Goal: Task Accomplishment & Management: Complete application form

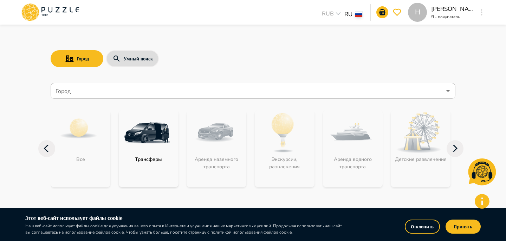
click at [478, 14] on div "H" at bounding box center [482, 12] width 8 height 13
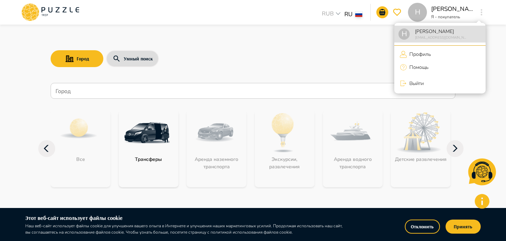
click at [409, 87] on p "Выйти" at bounding box center [415, 83] width 17 height 7
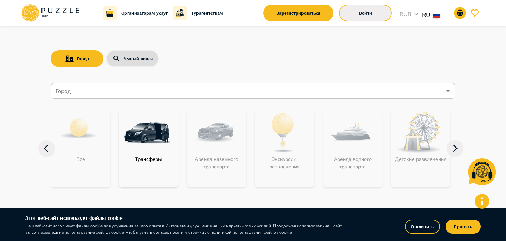
click at [367, 14] on button "Войти" at bounding box center [365, 13] width 53 height 17
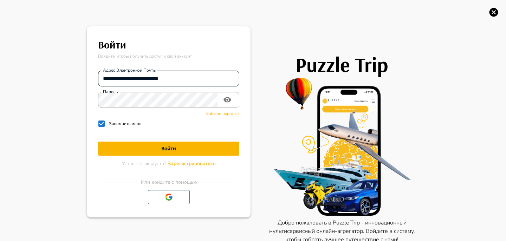
click at [139, 79] on input "**********" at bounding box center [168, 78] width 141 height 14
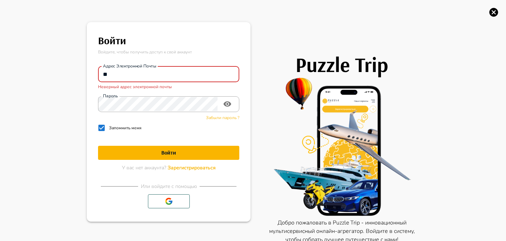
type input "*"
click at [98, 146] on button "Войти" at bounding box center [168, 153] width 141 height 14
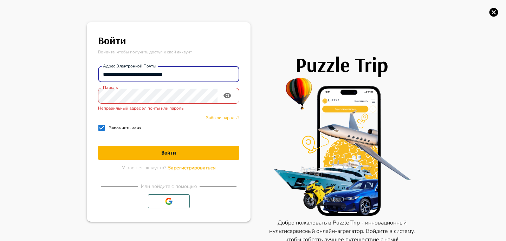
click at [227, 97] on icon "toggle password visibility" at bounding box center [227, 95] width 8 height 8
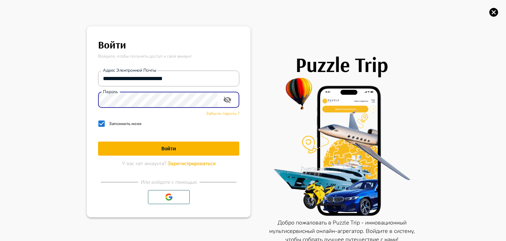
click at [98, 142] on button "Войти" at bounding box center [168, 149] width 141 height 14
click at [159, 75] on input "**********" at bounding box center [168, 78] width 141 height 14
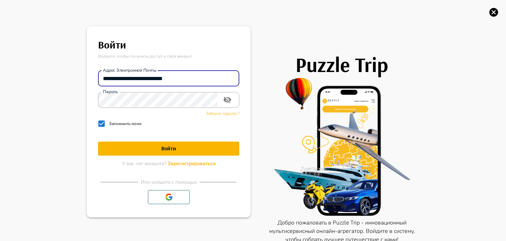
paste input "email"
type input "**********"
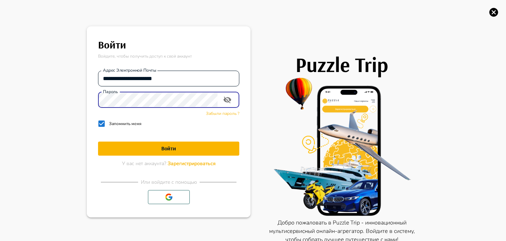
click at [98, 142] on button "Войти" at bounding box center [168, 149] width 141 height 14
click at [121, 154] on button at bounding box center [168, 149] width 141 height 14
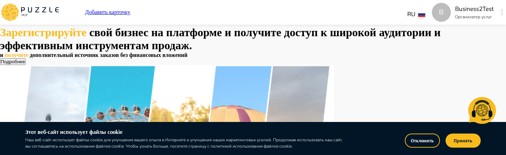
click at [432, 12] on div "B" at bounding box center [441, 12] width 19 height 19
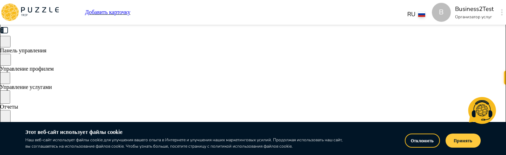
click at [443, 143] on div "Отклонить Принять" at bounding box center [412, 139] width 137 height 22
click at [461, 143] on button "Принять" at bounding box center [463, 141] width 35 height 14
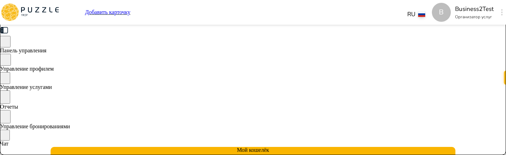
click at [52, 90] on span "Управление услугами" at bounding box center [26, 87] width 52 height 6
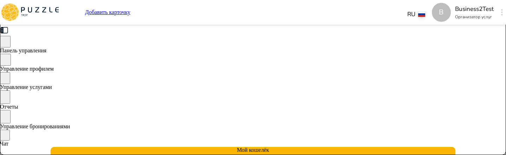
type textarea "*"
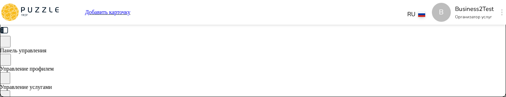
type textarea "*"
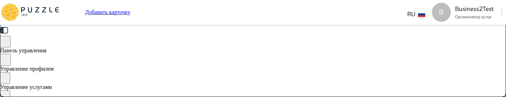
type textarea "*"
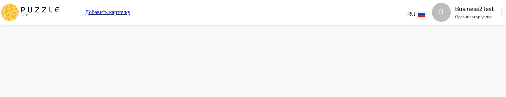
type textarea "*"
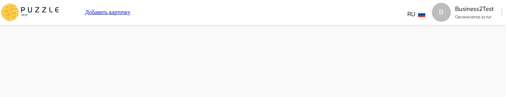
type textarea "*"
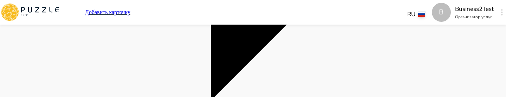
scroll to position [489, 0]
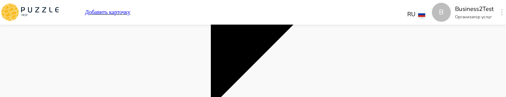
type textarea "*"
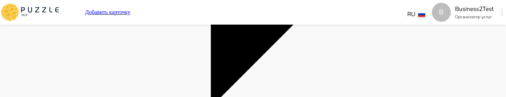
type textarea "*"
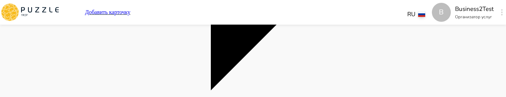
type textarea "*"
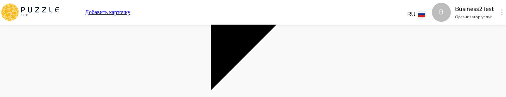
type textarea "*"
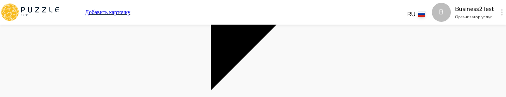
type textarea "*"
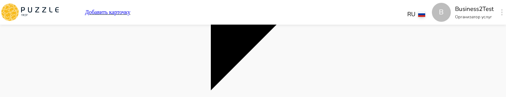
type textarea "*"
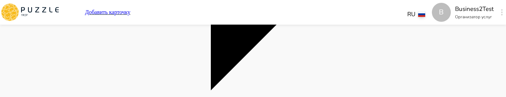
type textarea "*"
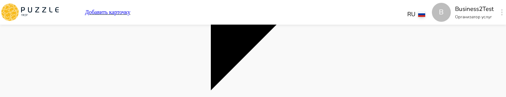
type textarea "*"
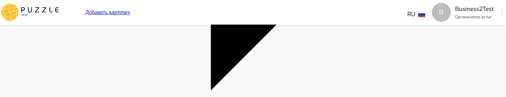
type textarea "*"
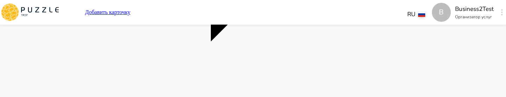
scroll to position [554, 0]
type textarea "*"
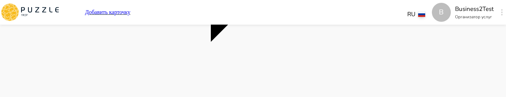
type textarea "*"
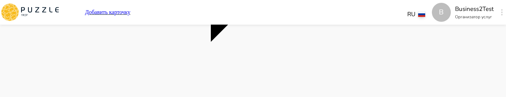
type textarea "*"
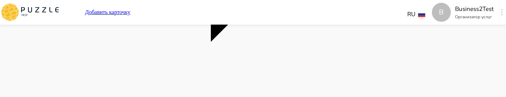
type textarea "*"
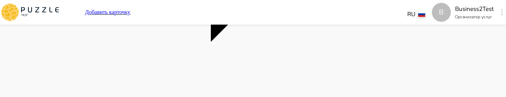
type textarea "*"
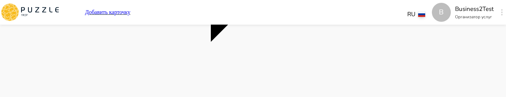
type textarea "*"
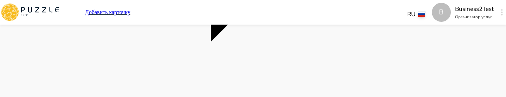
type textarea "*"
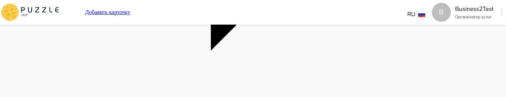
type textarea "*"
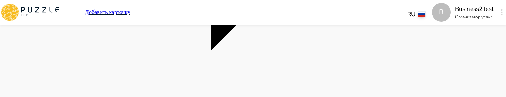
type textarea "*"
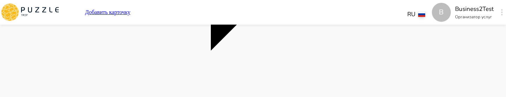
type textarea "*"
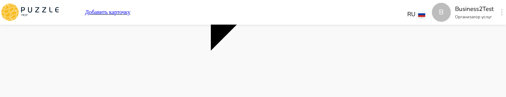
type textarea "*"
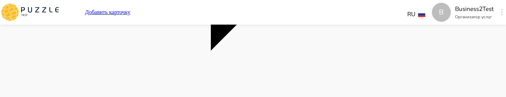
type textarea "*"
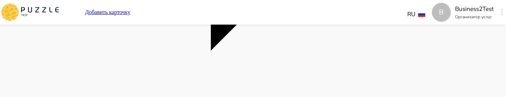
type textarea "*"
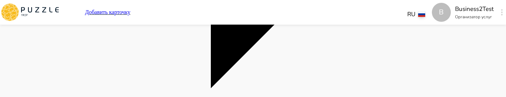
scroll to position [509, 0]
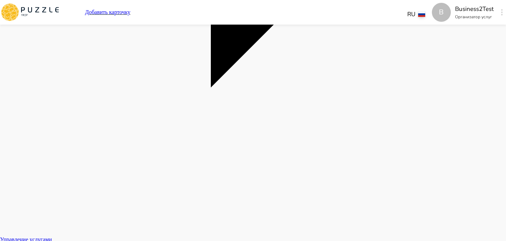
type textarea "*"
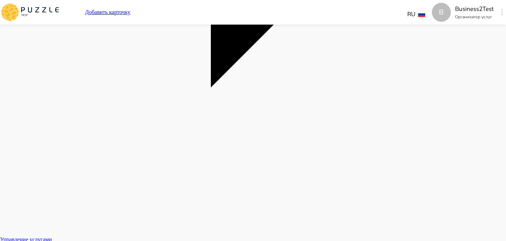
type textarea "*"
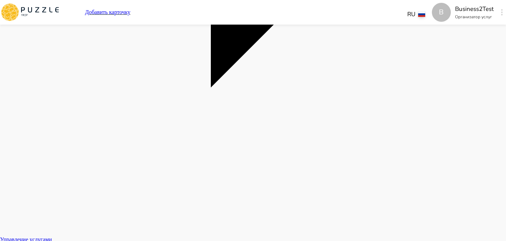
type textarea "*"
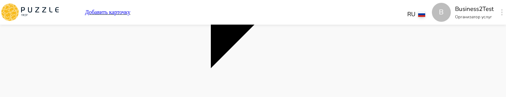
scroll to position [531, 0]
type textarea "*"
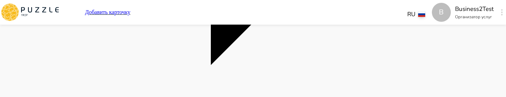
type textarea "*"
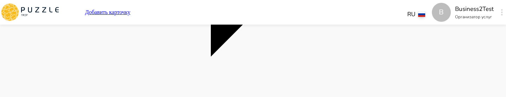
type textarea "*"
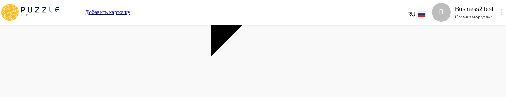
type textarea "*"
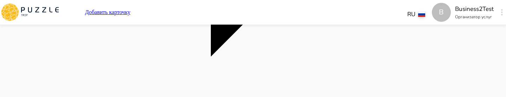
type textarea "*"
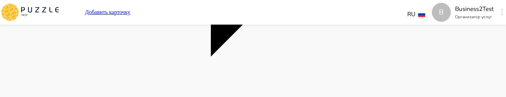
type textarea "*"
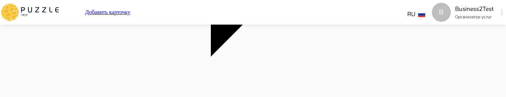
type textarea "*"
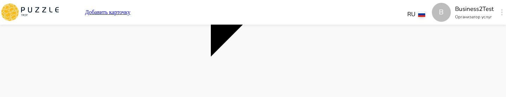
type textarea "*"
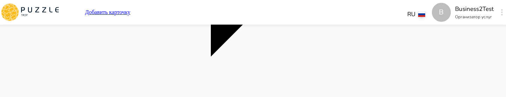
type textarea "*"
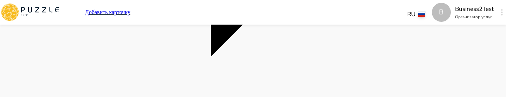
type textarea "*"
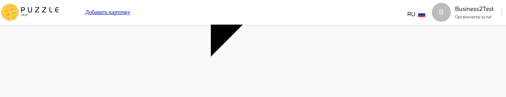
type textarea "*"
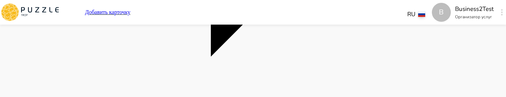
type textarea "*"
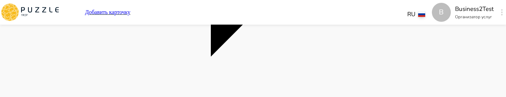
type textarea "*"
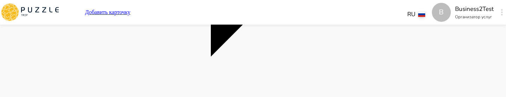
type textarea "*"
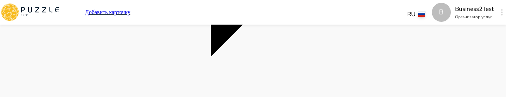
type textarea "*"
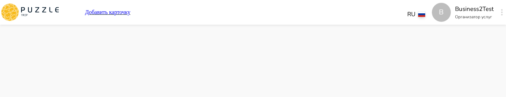
type textarea "*"
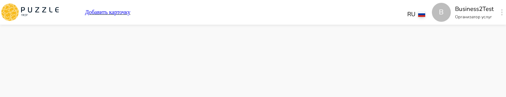
type textarea "*"
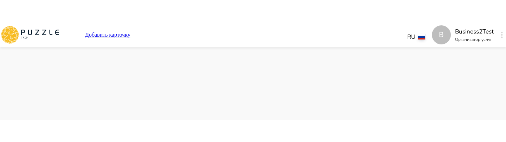
scroll to position [590, 0]
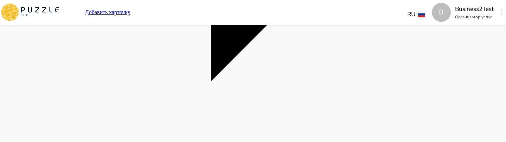
scroll to position [504, 0]
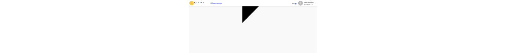
scroll to position [506, 0]
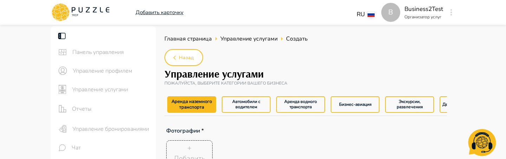
type textarea "*"
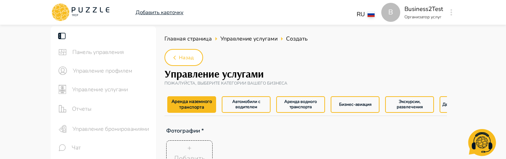
type textarea "*"
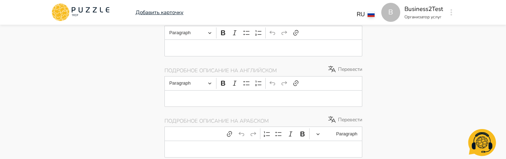
scroll to position [503, 0]
click at [289, 98] on p "Editor editing area: main" at bounding box center [263, 98] width 176 height 6
type textarea "*"
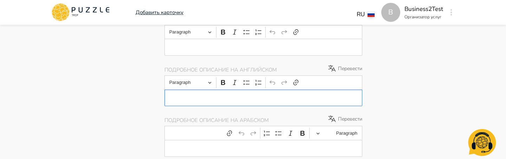
type textarea "*"
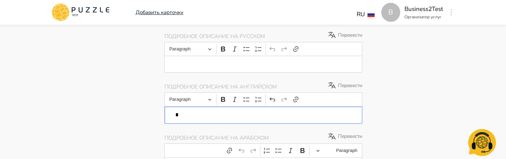
type textarea "*"
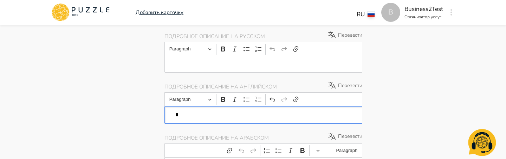
type textarea "*"
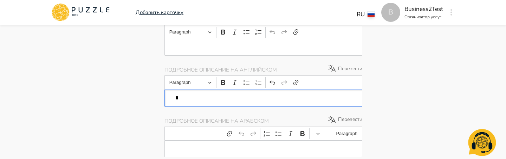
type textarea "*"
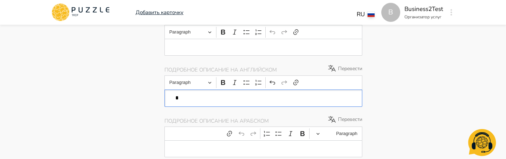
type textarea "*"
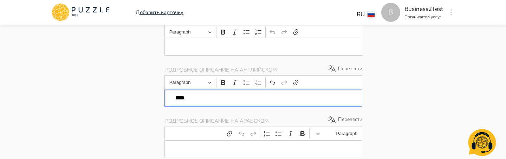
type textarea "*"
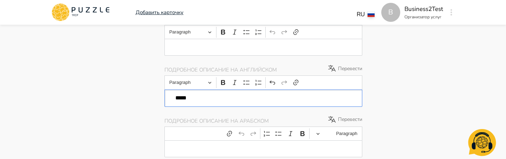
type textarea "*"
click at [355, 67] on p "Перевести" at bounding box center [345, 68] width 35 height 8
type textarea "*"
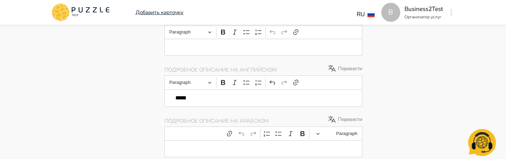
type textarea "*"
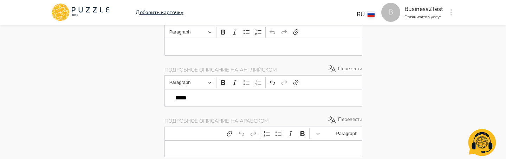
type textarea "*"
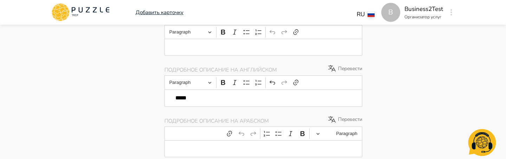
type textarea "*"
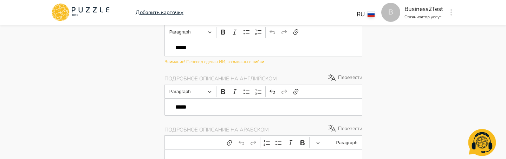
type textarea "*"
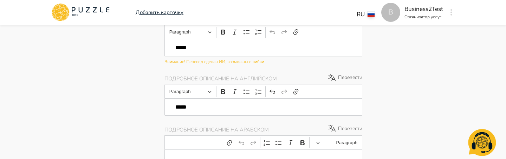
type textarea "*"
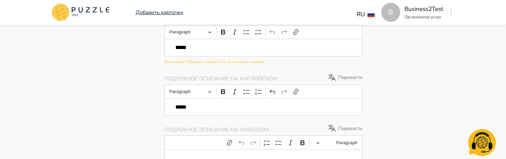
type textarea "*"
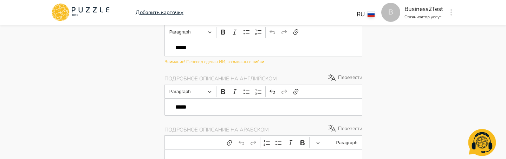
type textarea "*"
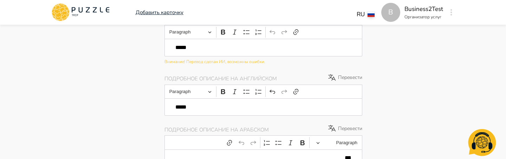
type textarea "*"
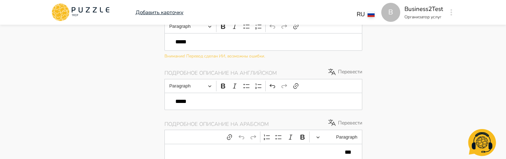
scroll to position [520, 0]
